Goal: Task Accomplishment & Management: Use online tool/utility

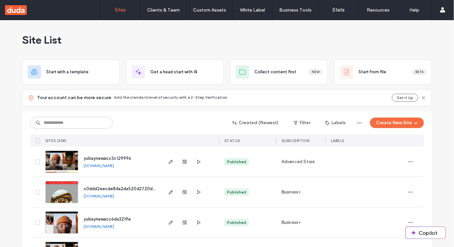
click at [175, 37] on div "Site List" at bounding box center [226, 40] width 409 height 40
click at [400, 124] on button "Create New Site" at bounding box center [397, 123] width 54 height 11
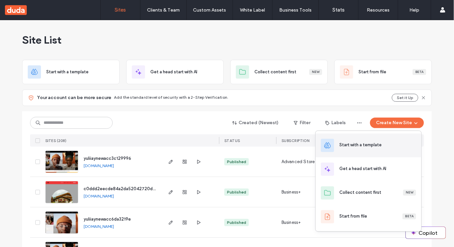
click at [374, 137] on div "Start with a template" at bounding box center [368, 145] width 106 height 24
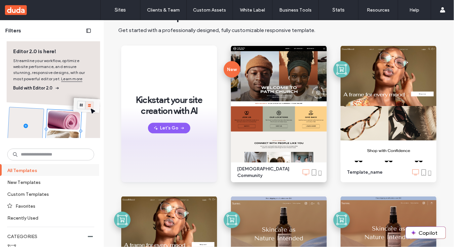
scroll to position [38, 0]
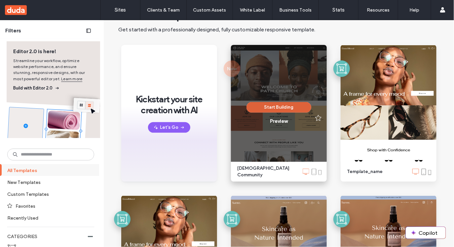
click at [260, 110] on button "Start Building" at bounding box center [278, 107] width 65 height 11
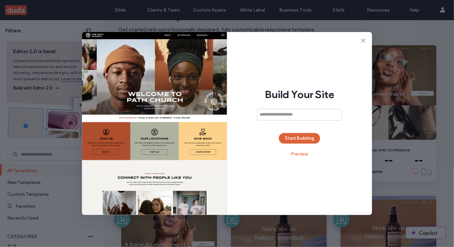
click at [307, 137] on button "Start Building" at bounding box center [299, 138] width 41 height 11
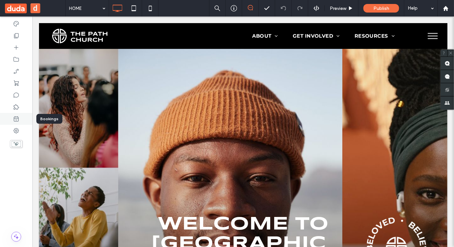
click at [15, 119] on use at bounding box center [16, 118] width 5 height 5
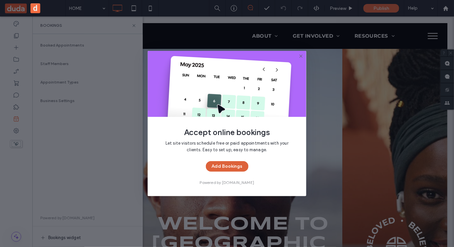
click at [226, 166] on button "Add Bookings" at bounding box center [227, 166] width 43 height 11
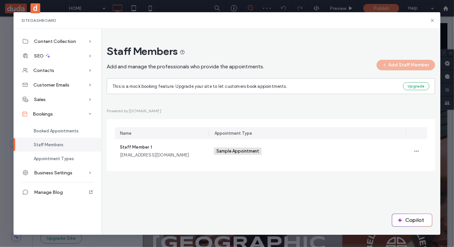
click at [148, 182] on div "Staff Members Add and manage the professionals who provide the appointments. Ad…" at bounding box center [270, 110] width 339 height 143
click at [432, 21] on icon at bounding box center [432, 20] width 5 height 5
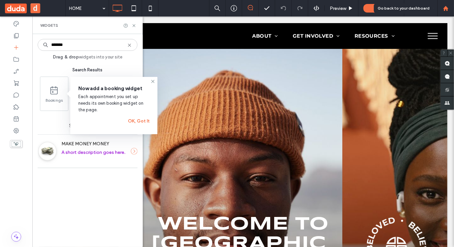
click at [446, 7] on use at bounding box center [445, 8] width 5 height 5
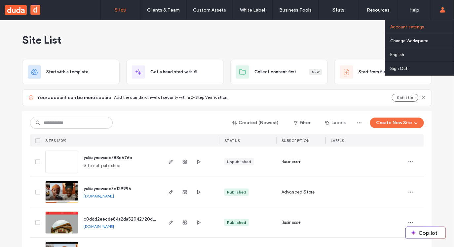
click at [401, 25] on label "Account settings" at bounding box center [407, 26] width 34 height 5
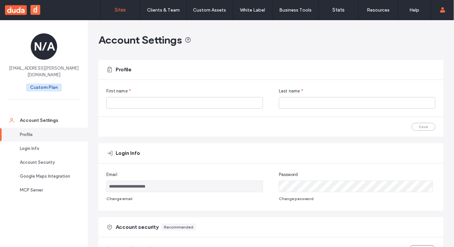
click at [120, 12] on label "Sites" at bounding box center [120, 10] width 11 height 6
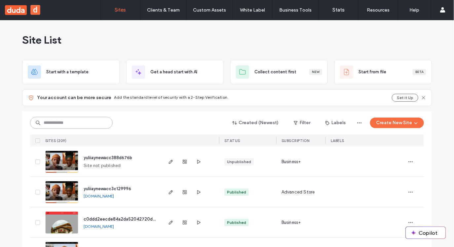
click at [71, 124] on input at bounding box center [71, 123] width 83 height 12
paste input "**********"
type input "**********"
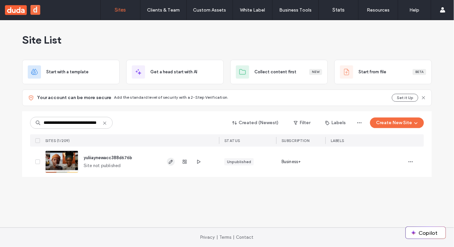
scroll to position [0, 0]
click at [172, 161] on icon "button" at bounding box center [170, 161] width 5 height 5
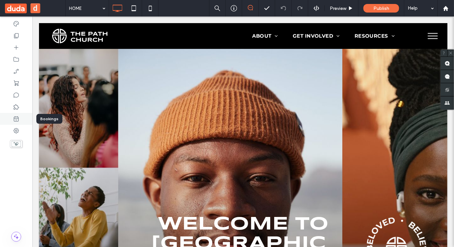
click at [18, 120] on use at bounding box center [16, 118] width 5 height 5
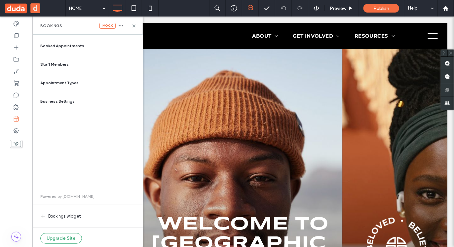
click at [72, 48] on span "Booked Appointments" at bounding box center [62, 46] width 44 height 6
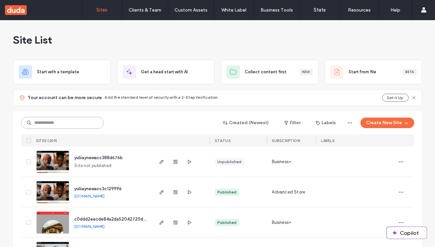
click at [73, 124] on input at bounding box center [62, 123] width 83 height 12
paste input "**********"
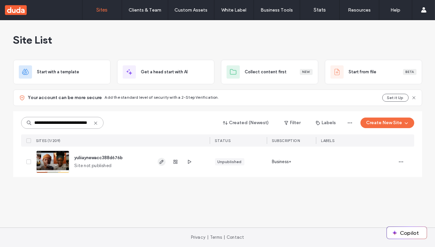
type input "**********"
click at [161, 162] on use "button" at bounding box center [161, 162] width 4 height 4
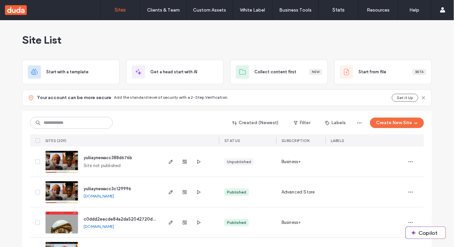
click at [190, 36] on div "Site List" at bounding box center [226, 40] width 409 height 40
